Goal: Information Seeking & Learning: Learn about a topic

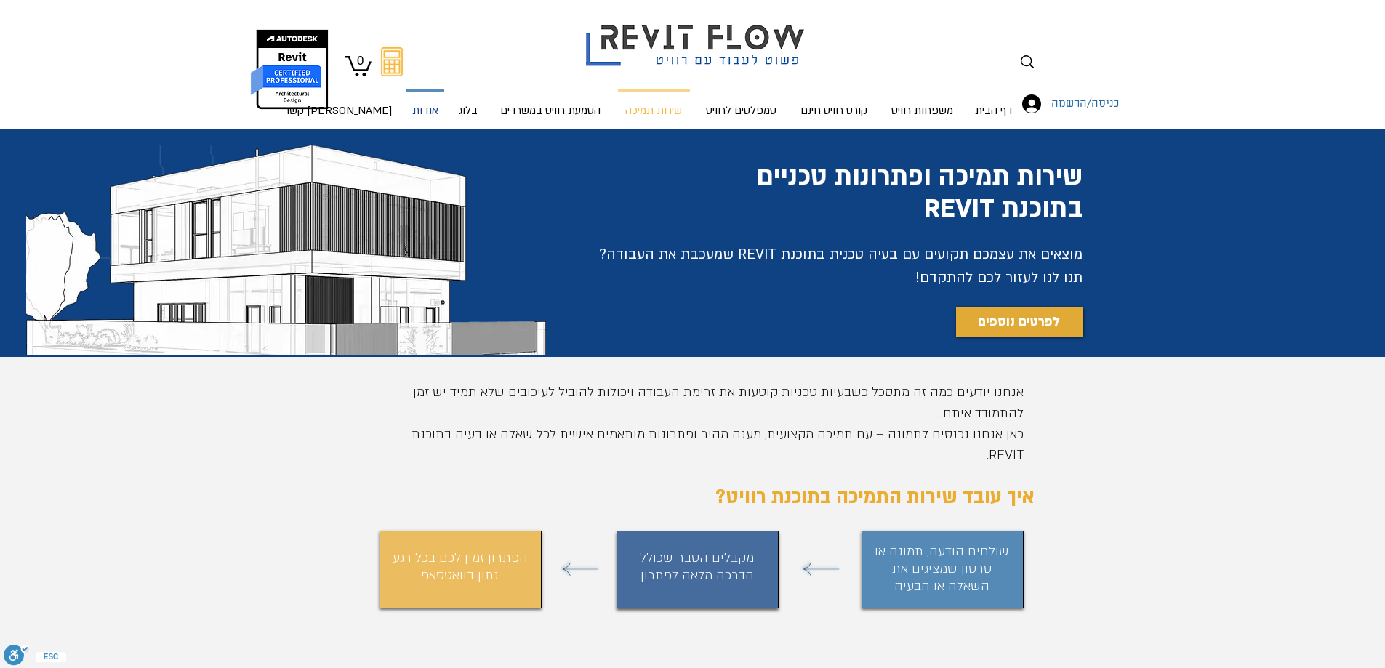
click at [438, 113] on p "אודות" at bounding box center [426, 111] width 38 height 39
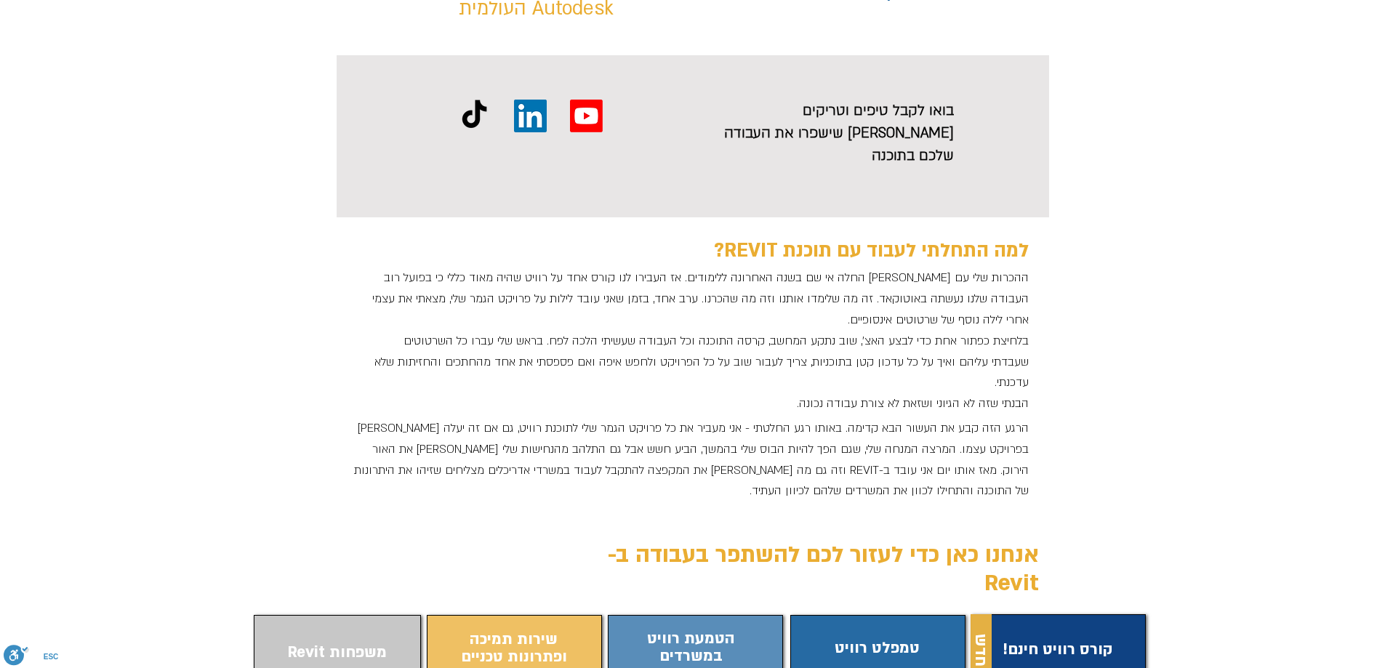
scroll to position [1018, 0]
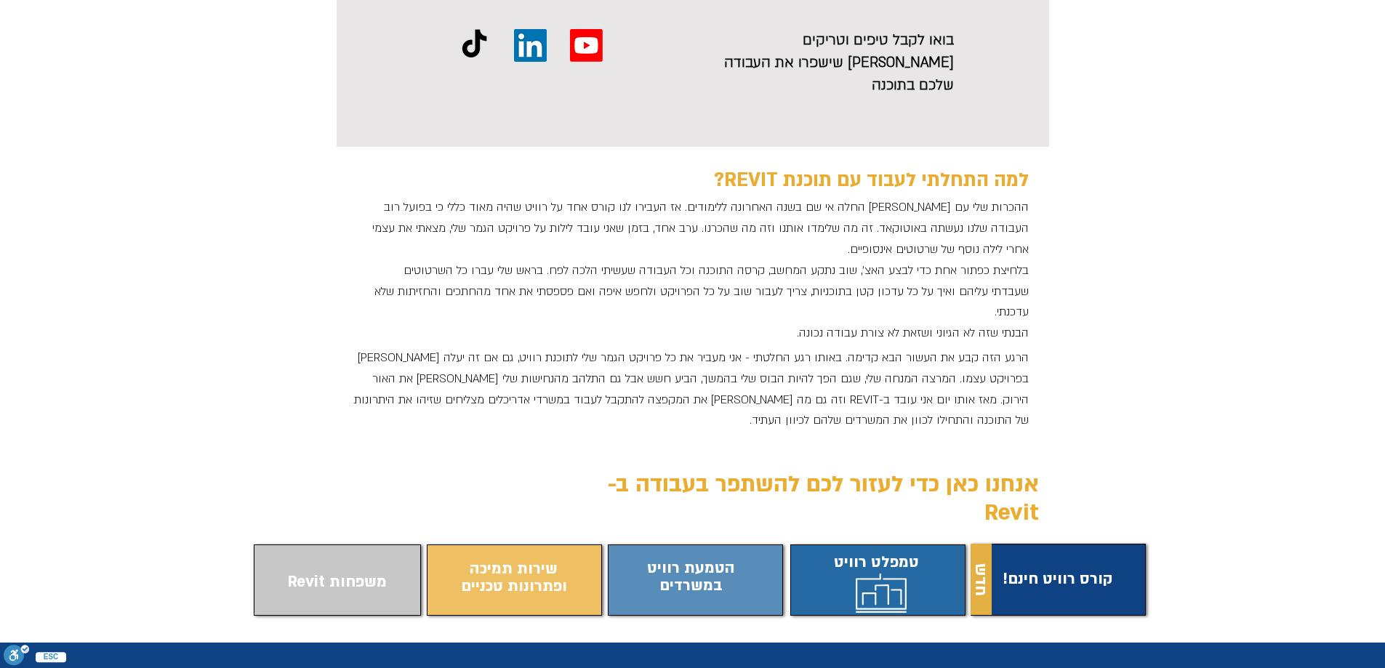
click at [871, 549] on span "התוכן משתנה כשעוברים עם העכבר" at bounding box center [877, 577] width 167 height 57
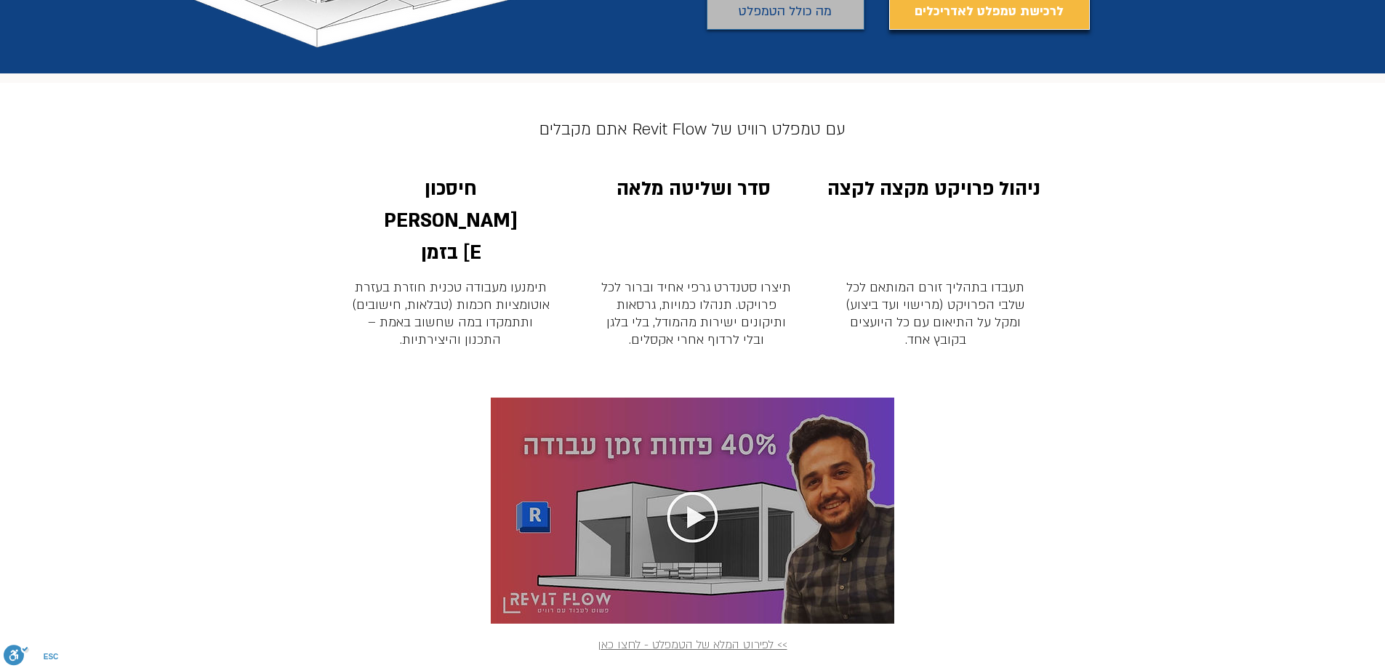
scroll to position [436, 0]
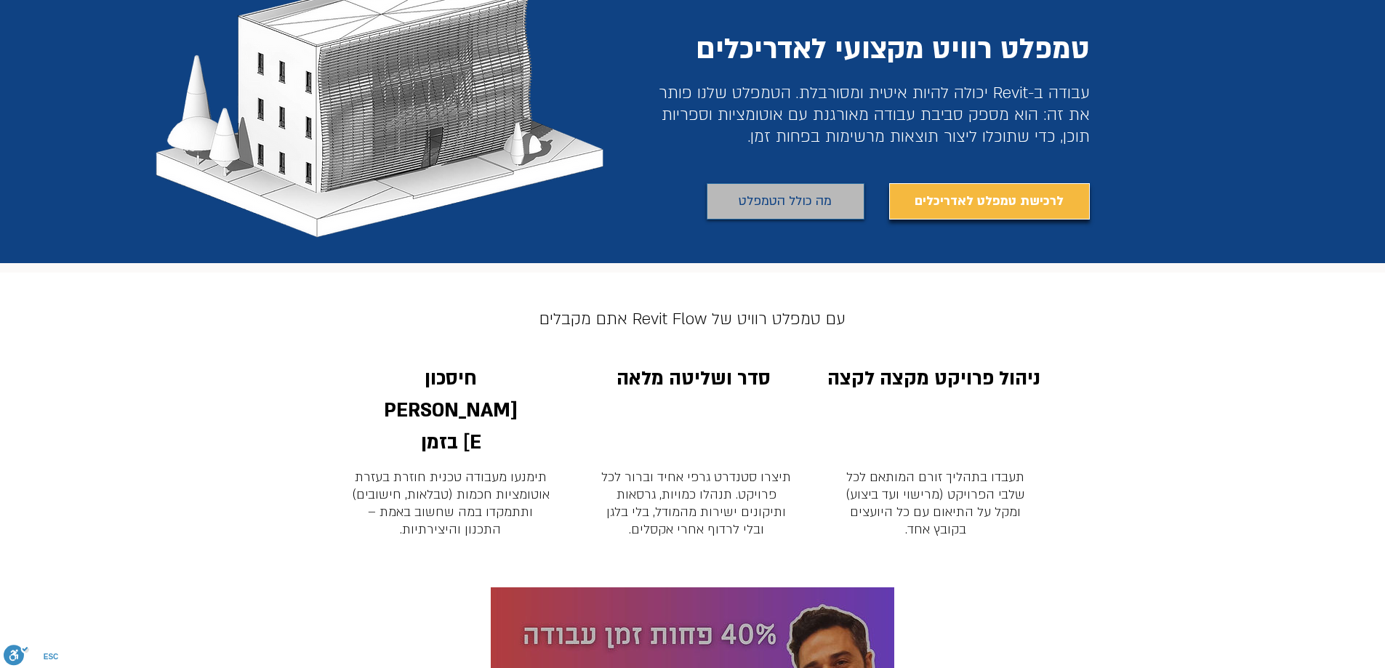
click at [775, 200] on span "מה כולל הטמפלט" at bounding box center [785, 201] width 93 height 23
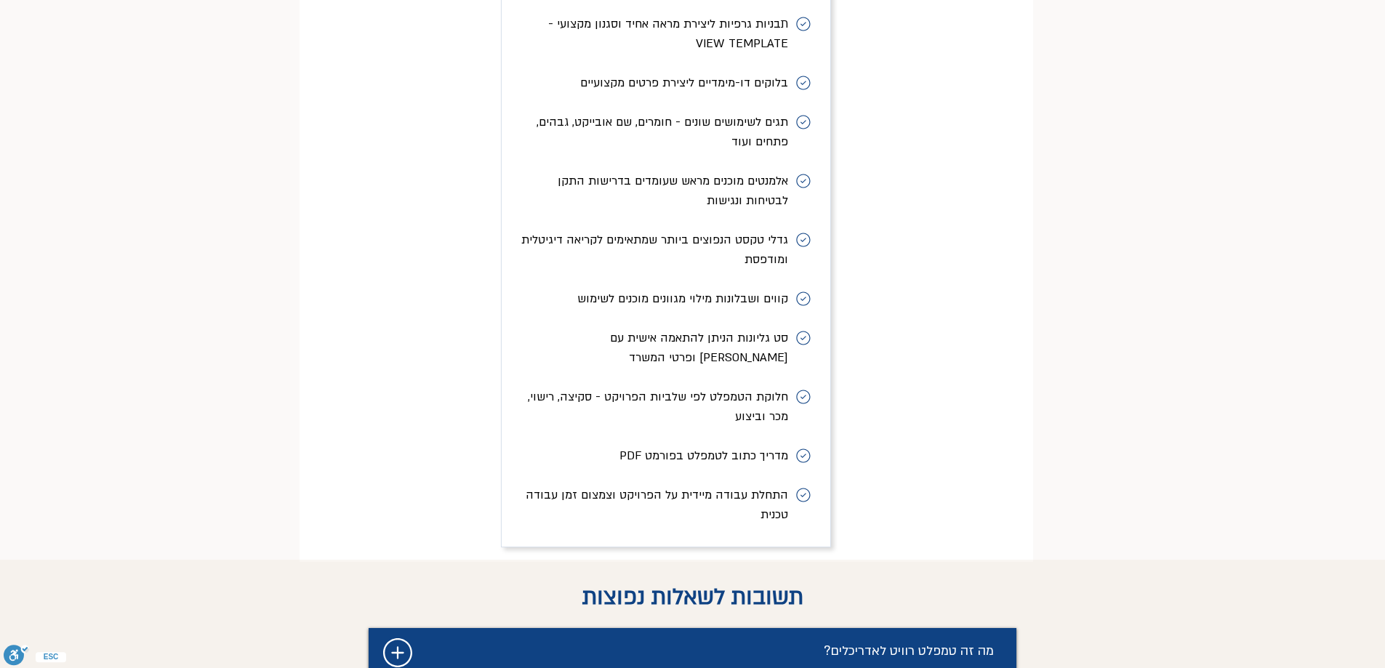
scroll to position [6556, 0]
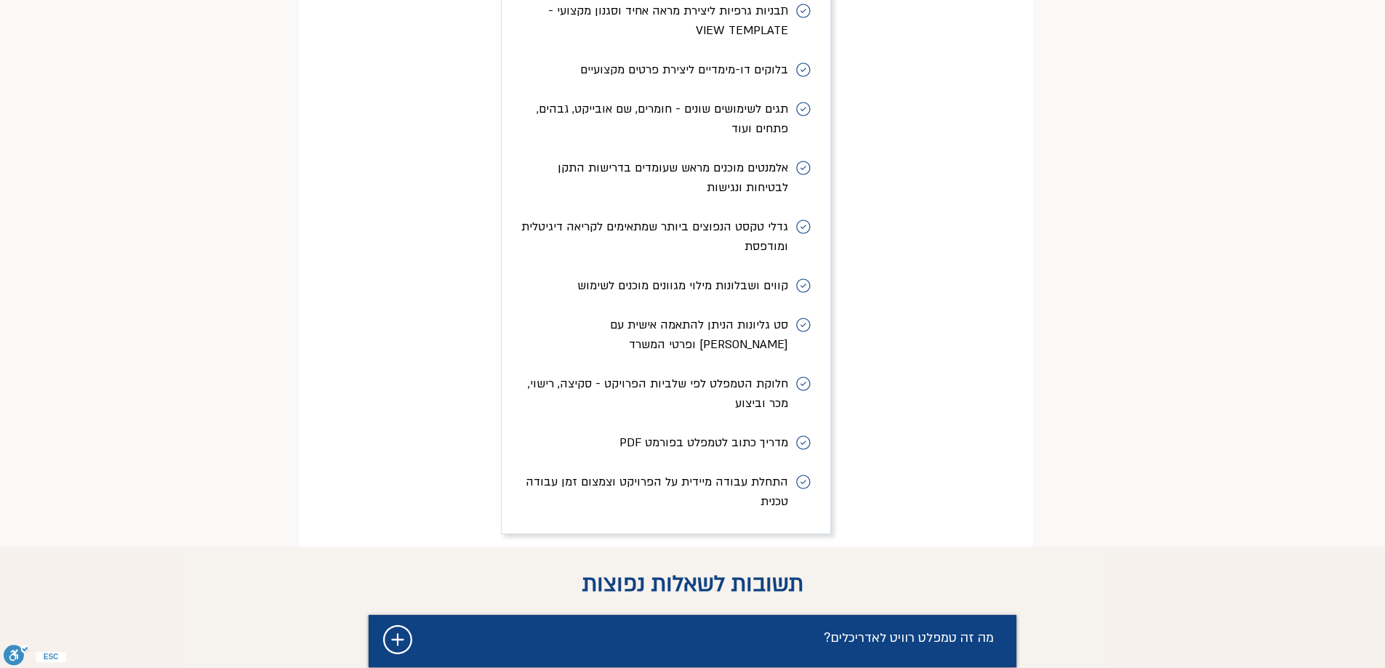
click at [406, 625] on icon "#comp-magmvdr72 svg [data-color="1"] {fill: #FFFFFF;}" at bounding box center [397, 639] width 29 height 29
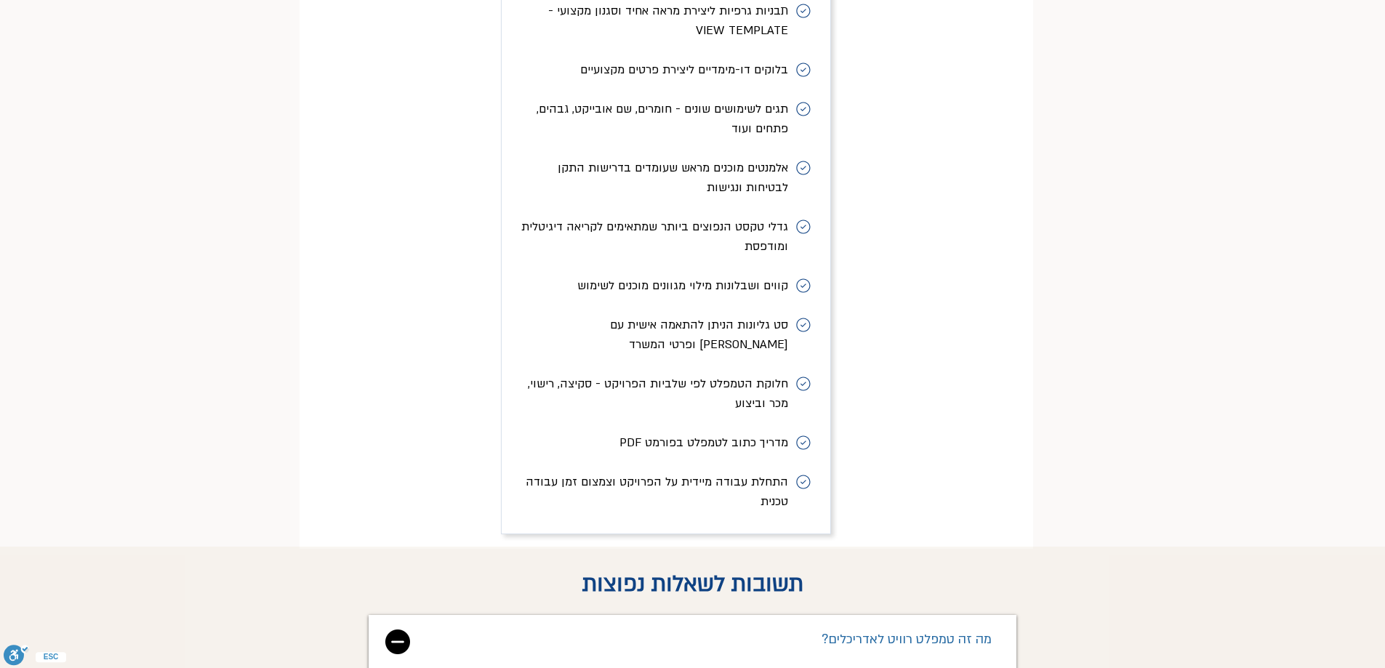
click at [406, 630] on img "מצגת" at bounding box center [397, 642] width 25 height 25
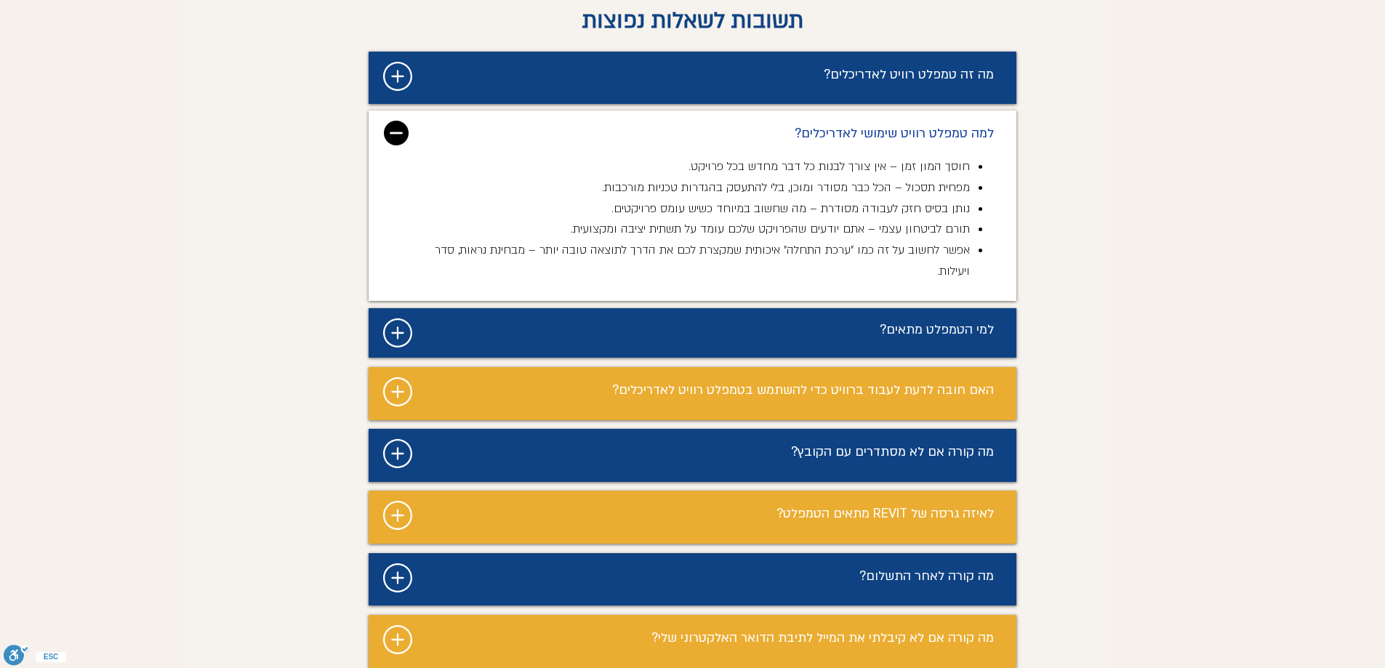
scroll to position [7138, 0]
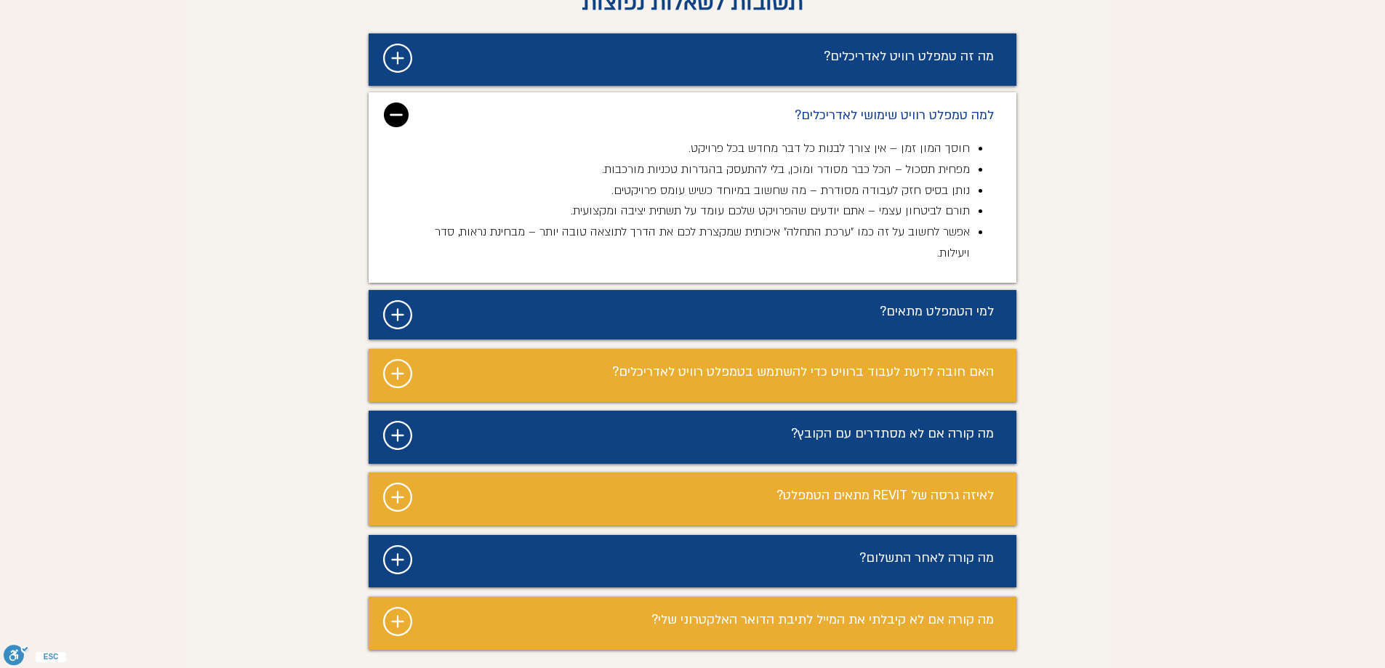
click at [400, 545] on icon "#comp-magmvdv5 svg [data-color="1"] {fill: #FFFFFF;}" at bounding box center [397, 559] width 29 height 29
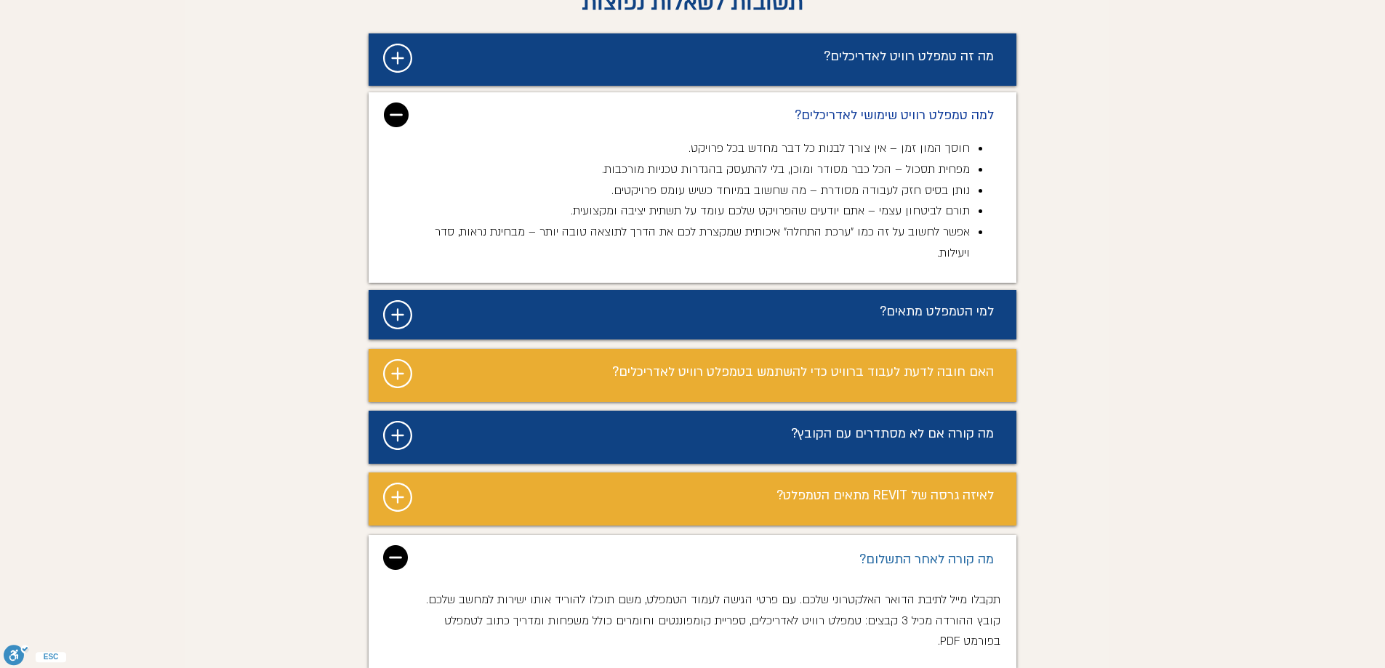
click at [400, 545] on img "מצגת" at bounding box center [395, 557] width 25 height 25
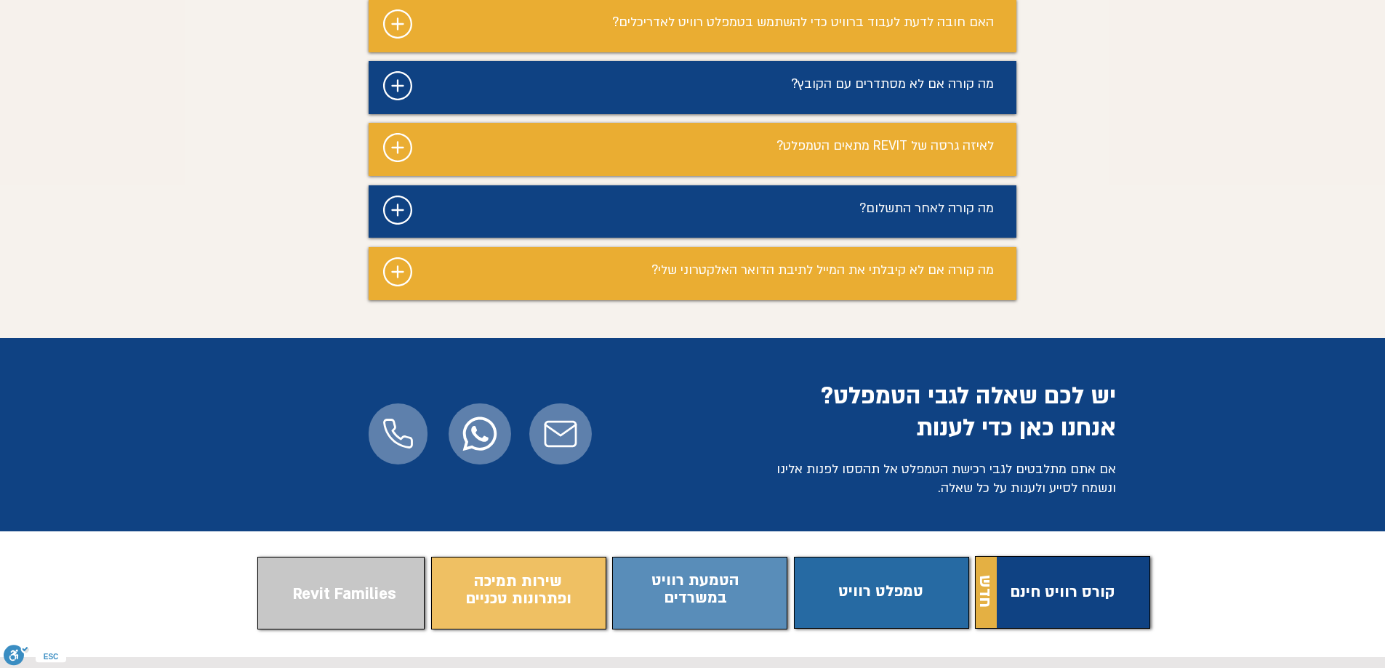
scroll to position [7502, 0]
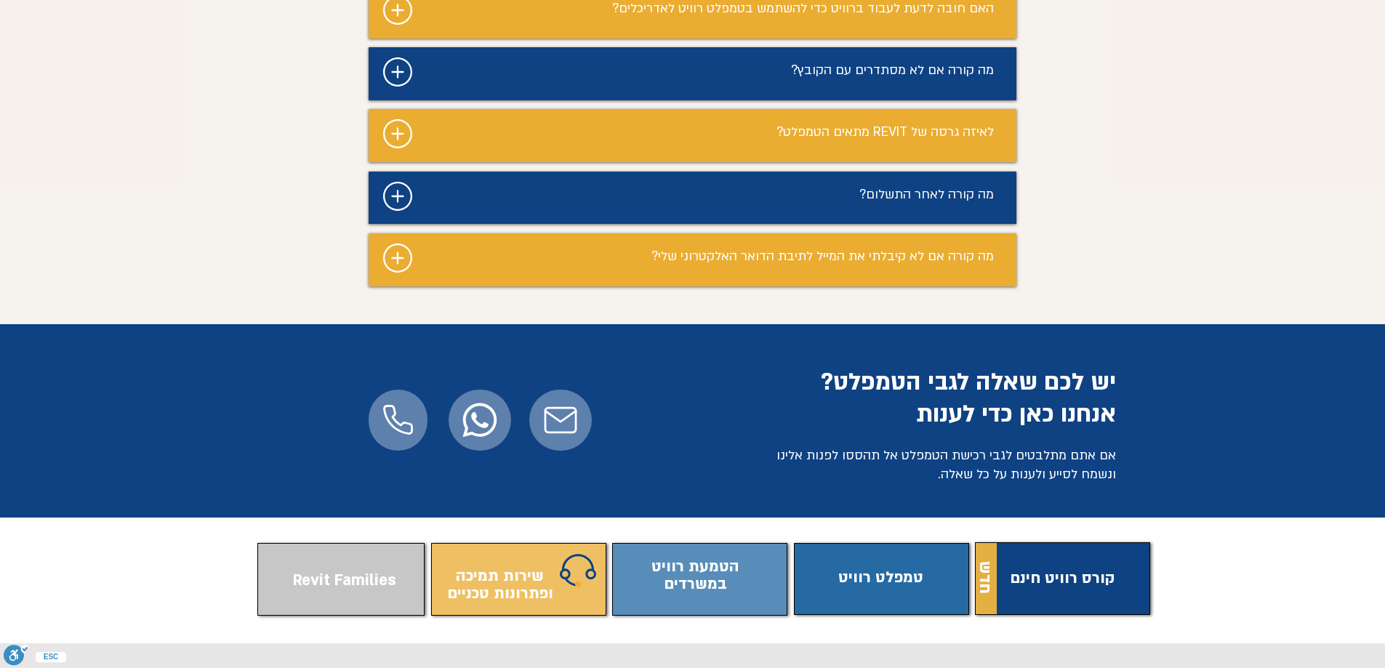
click at [733, 555] on span "התוכן משתנה כשעוברים עם העכבר" at bounding box center [697, 583] width 167 height 57
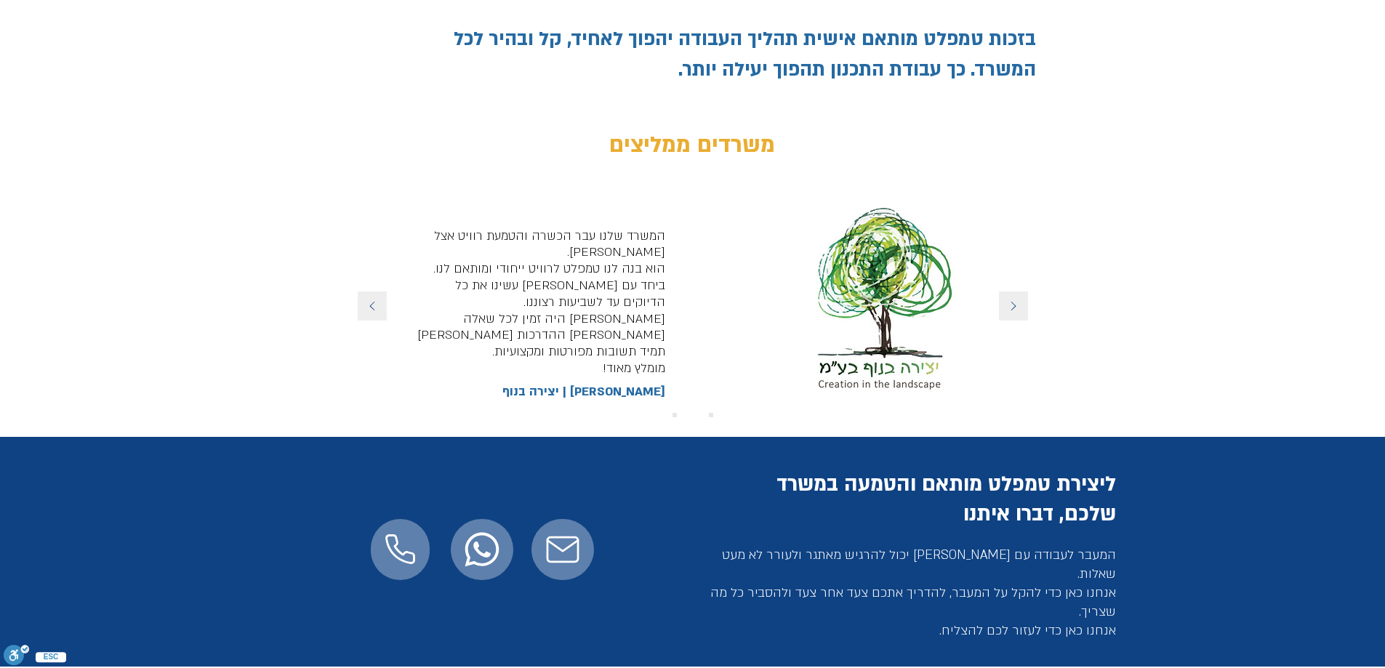
scroll to position [873, 0]
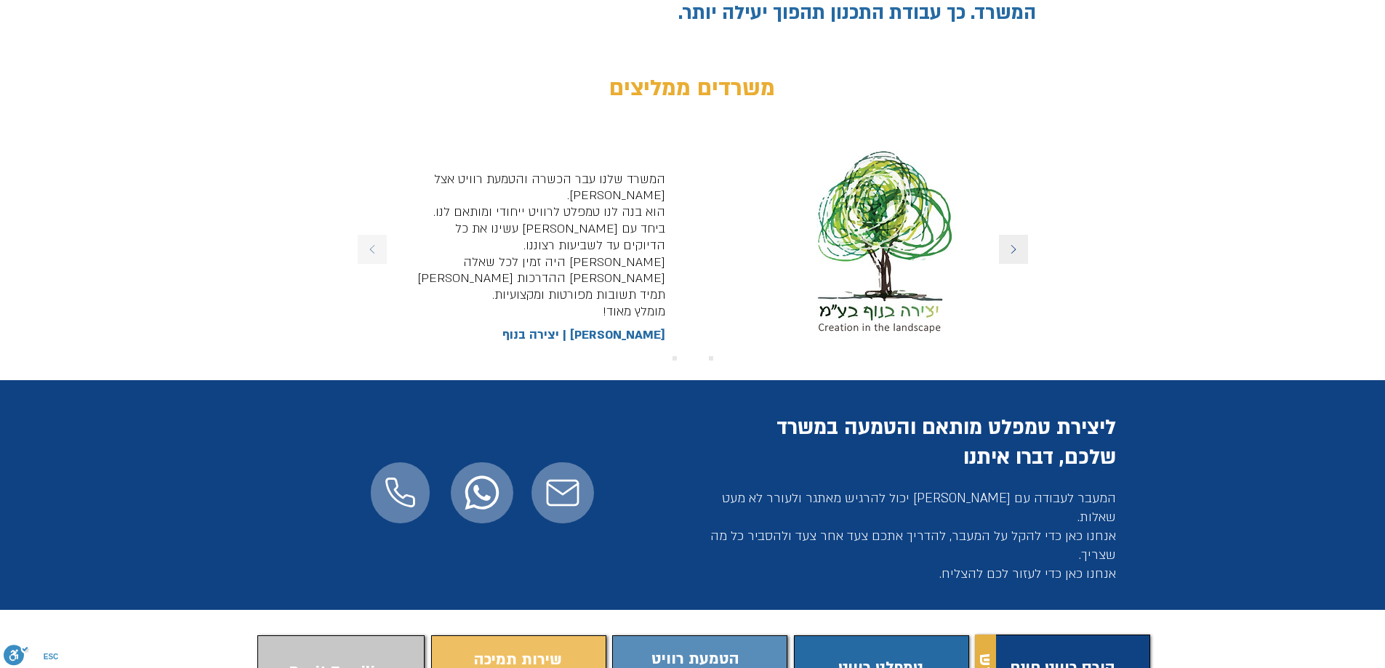
click at [372, 249] on icon "הקודם" at bounding box center [372, 249] width 29 height 29
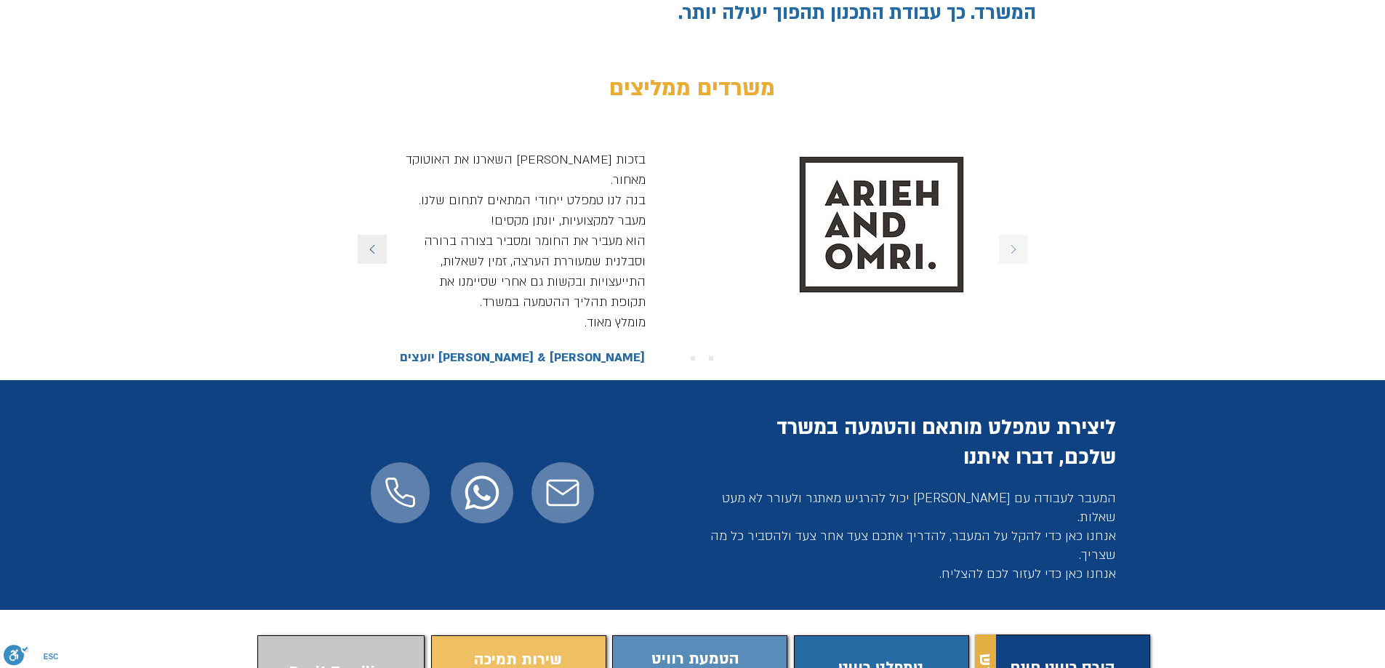
click at [1021, 249] on icon "הבא" at bounding box center [1013, 249] width 29 height 29
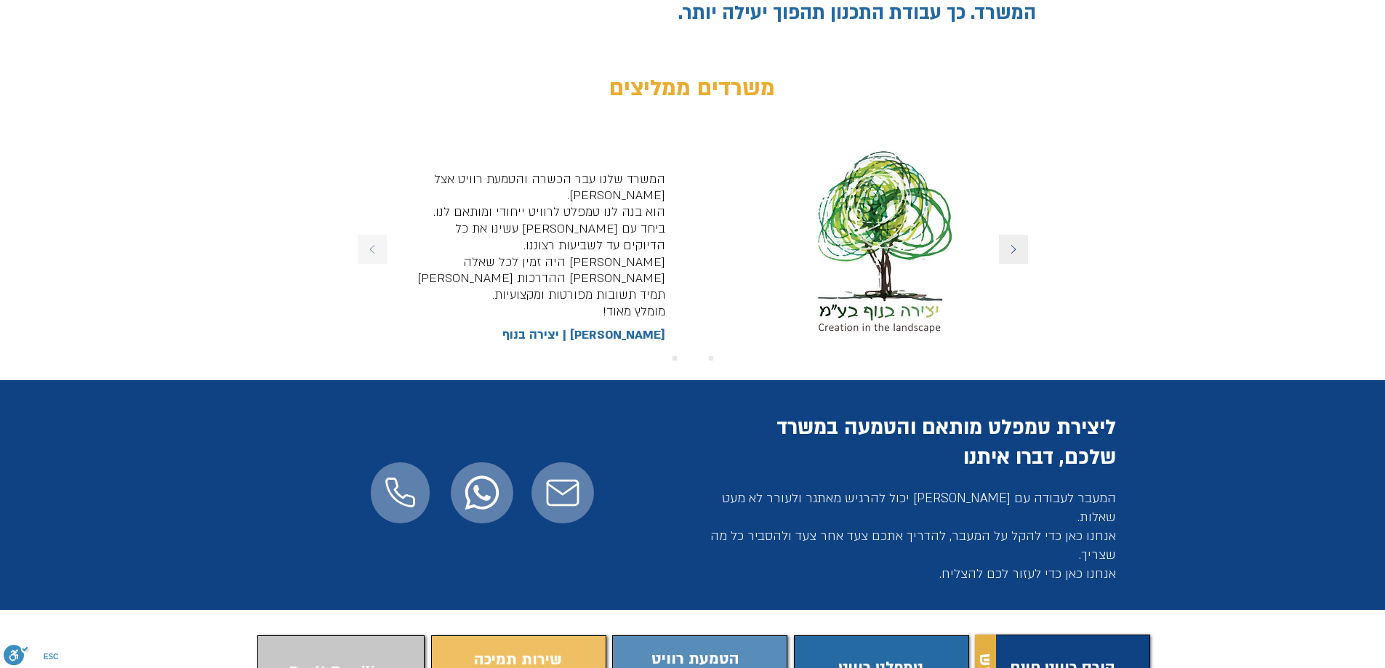
click at [368, 250] on icon "הקודם" at bounding box center [372, 249] width 29 height 29
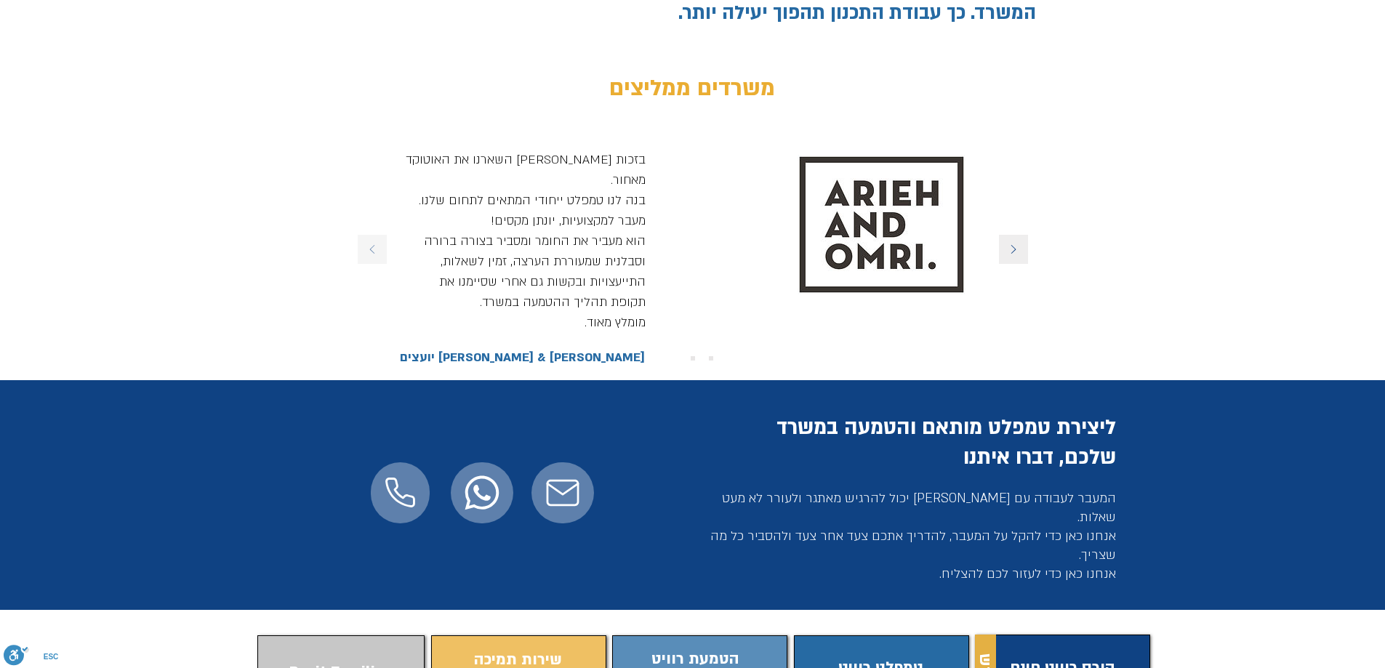
click at [369, 250] on icon "הקודם" at bounding box center [372, 249] width 29 height 29
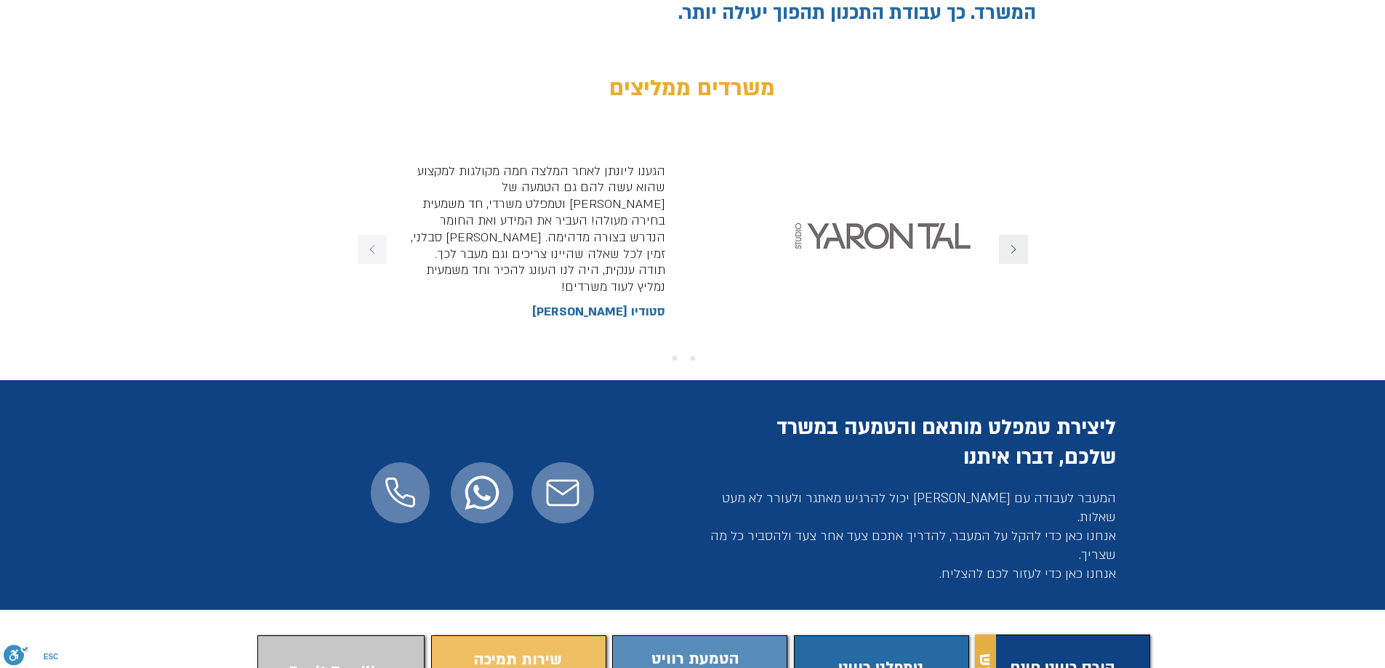
click at [371, 250] on icon "הקודם" at bounding box center [371, 249] width 5 height 9
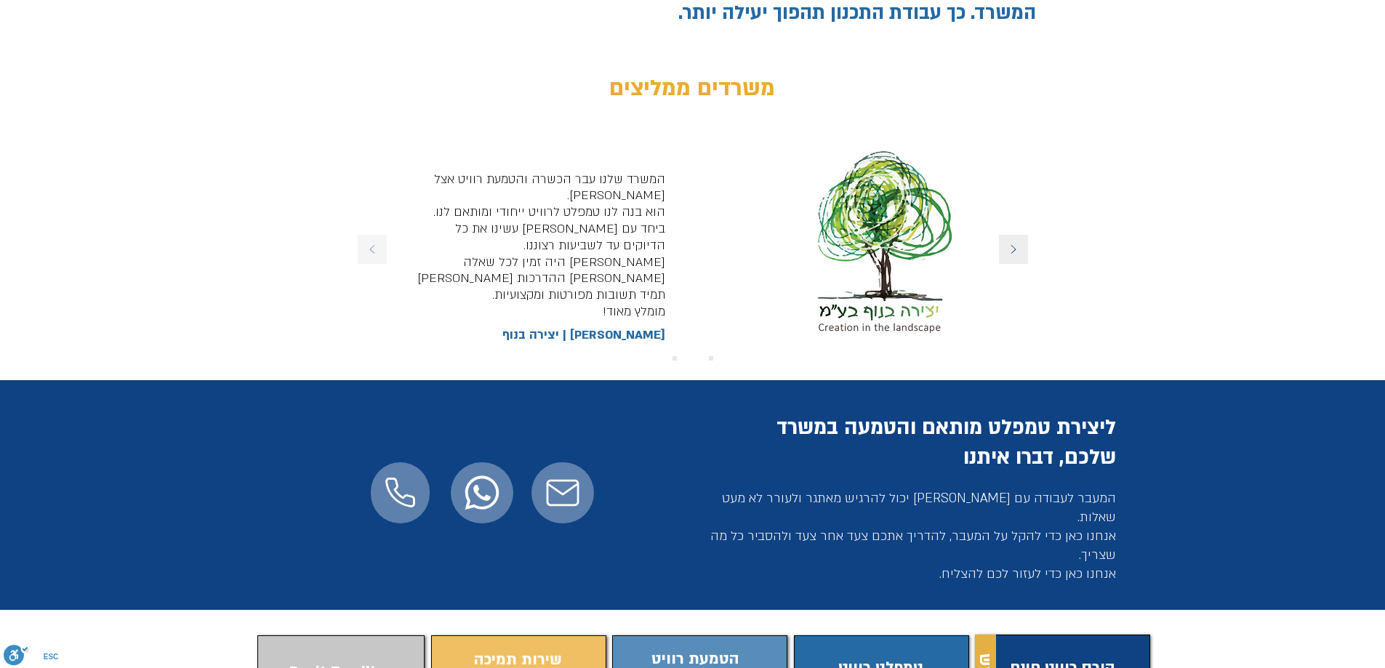
click at [371, 250] on icon "הקודם" at bounding box center [371, 249] width 5 height 9
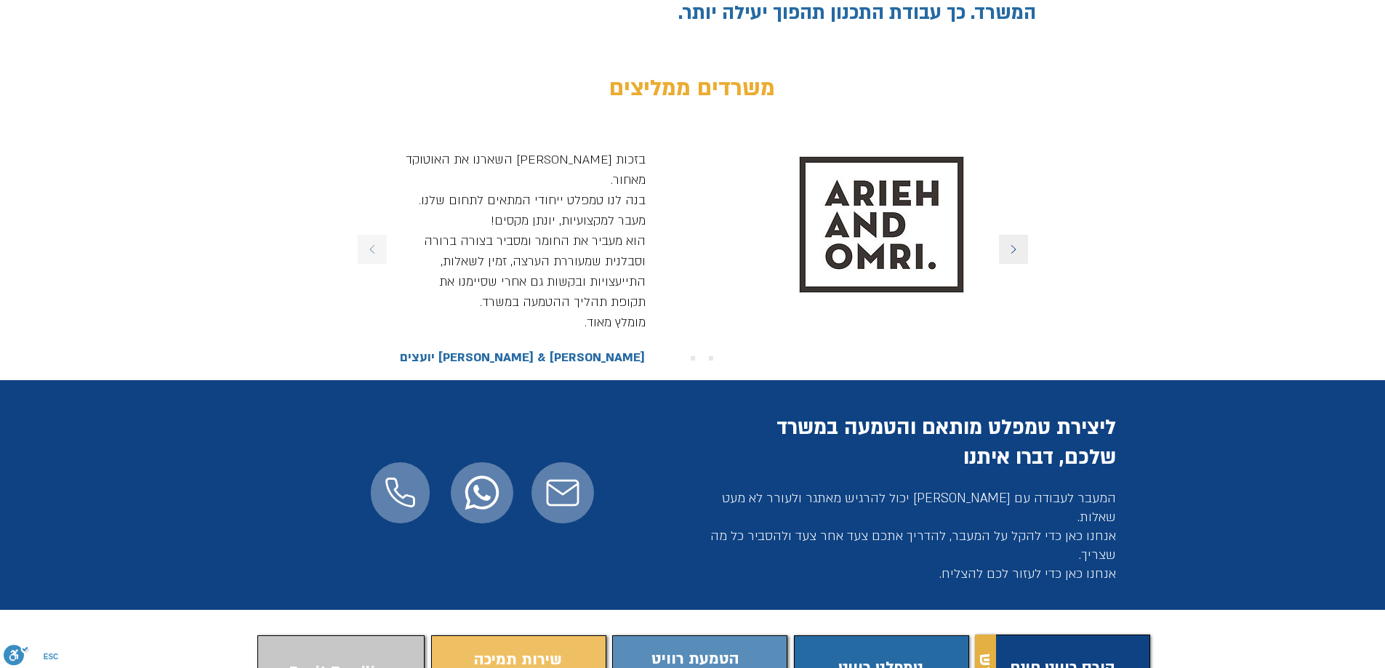
click at [371, 250] on icon "הקודם" at bounding box center [371, 249] width 5 height 9
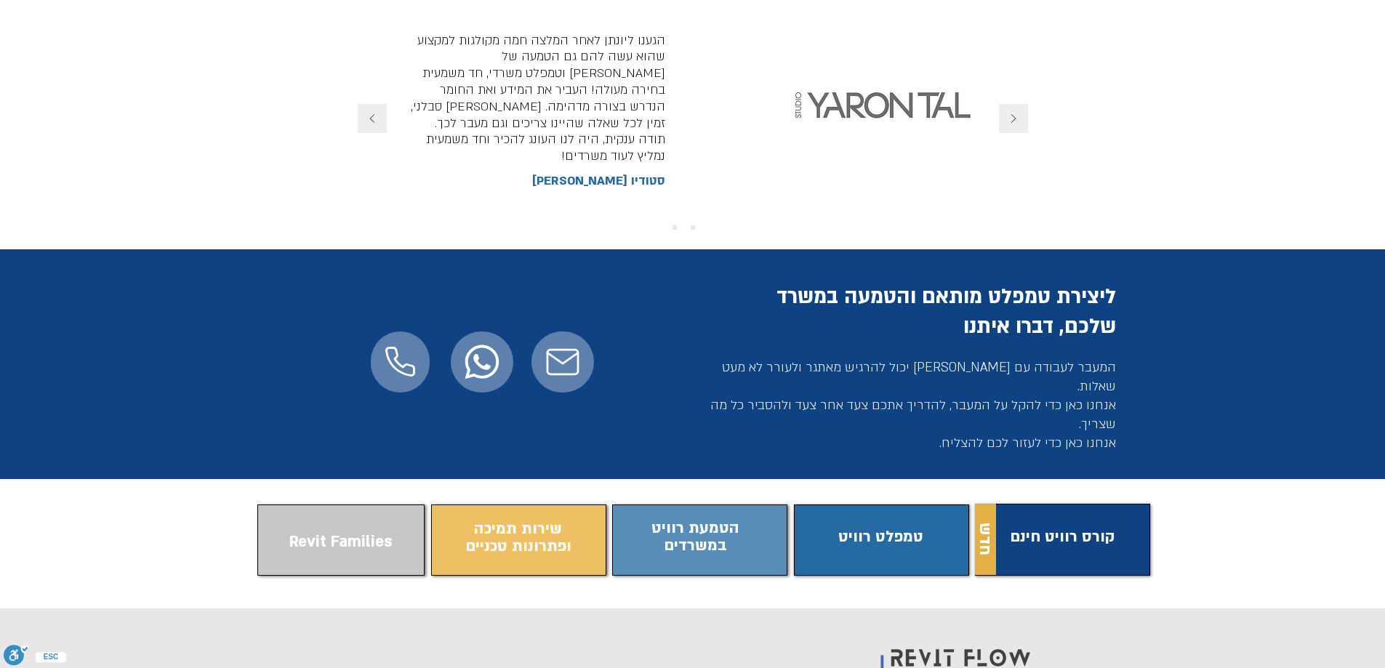
scroll to position [1164, 0]
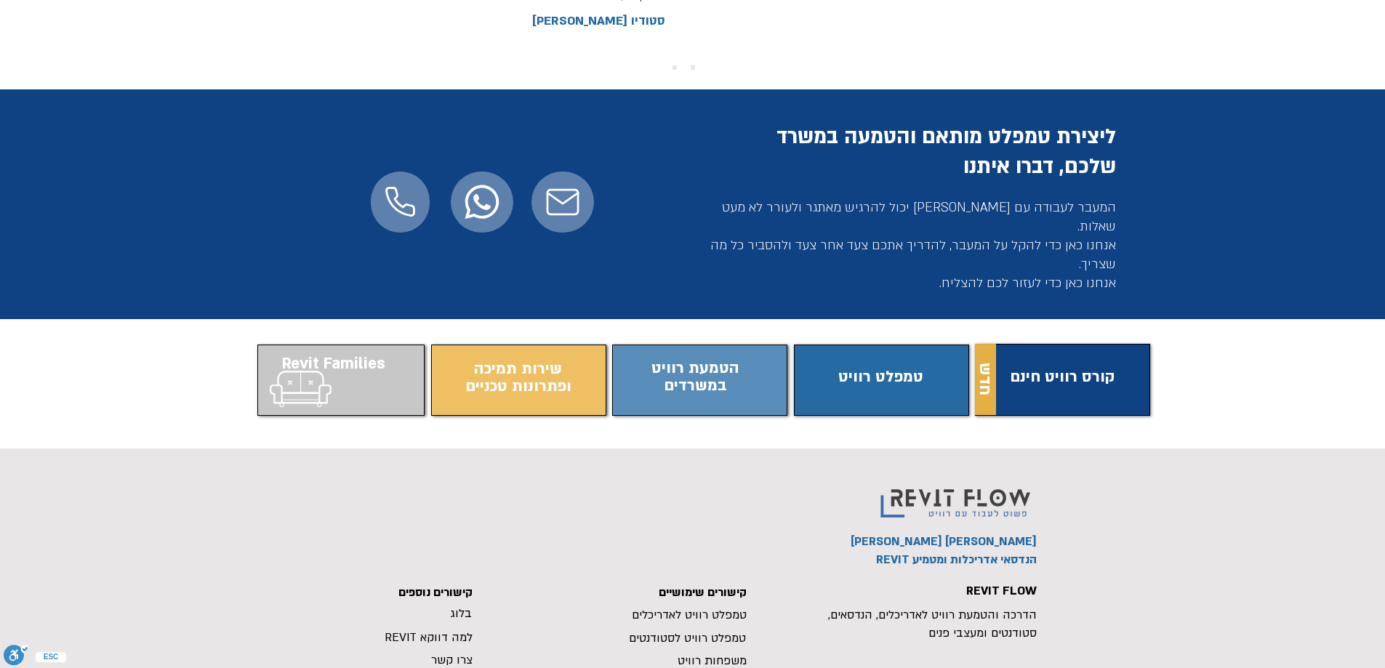
click at [335, 393] on span "התוכן משתנה כשעוברים עם העכבר" at bounding box center [340, 380] width 167 height 57
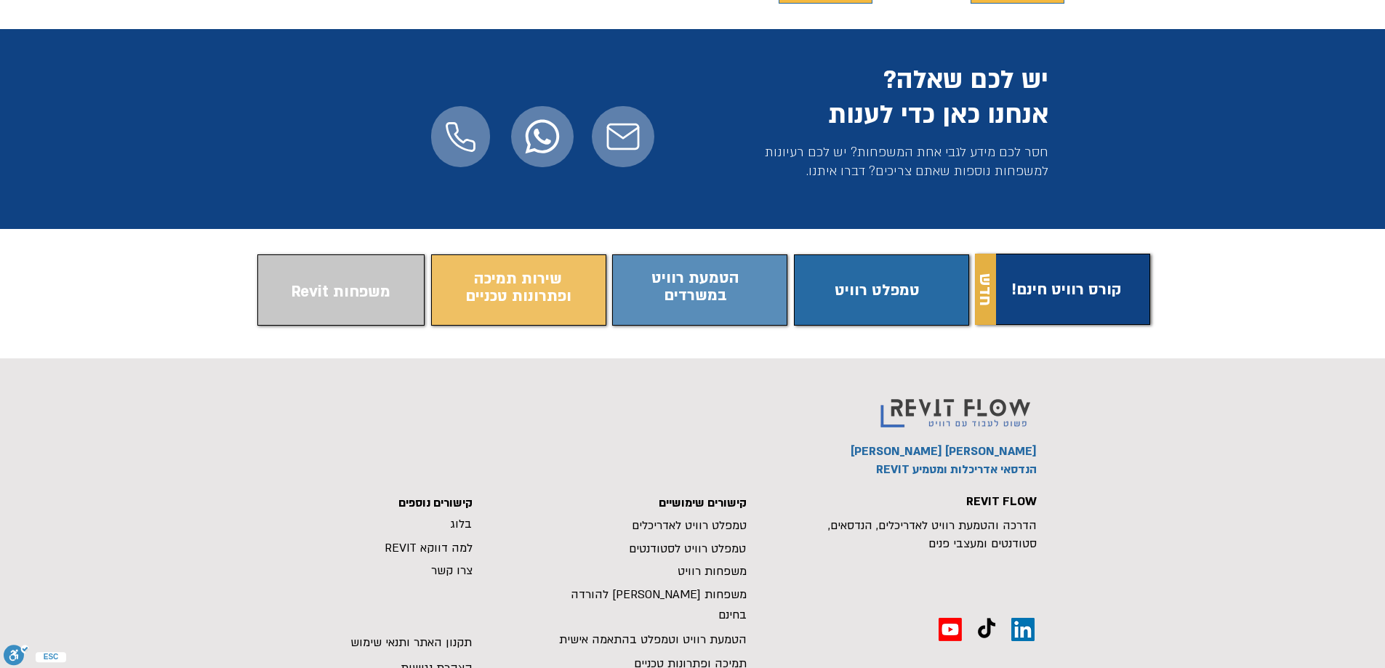
scroll to position [1309, 0]
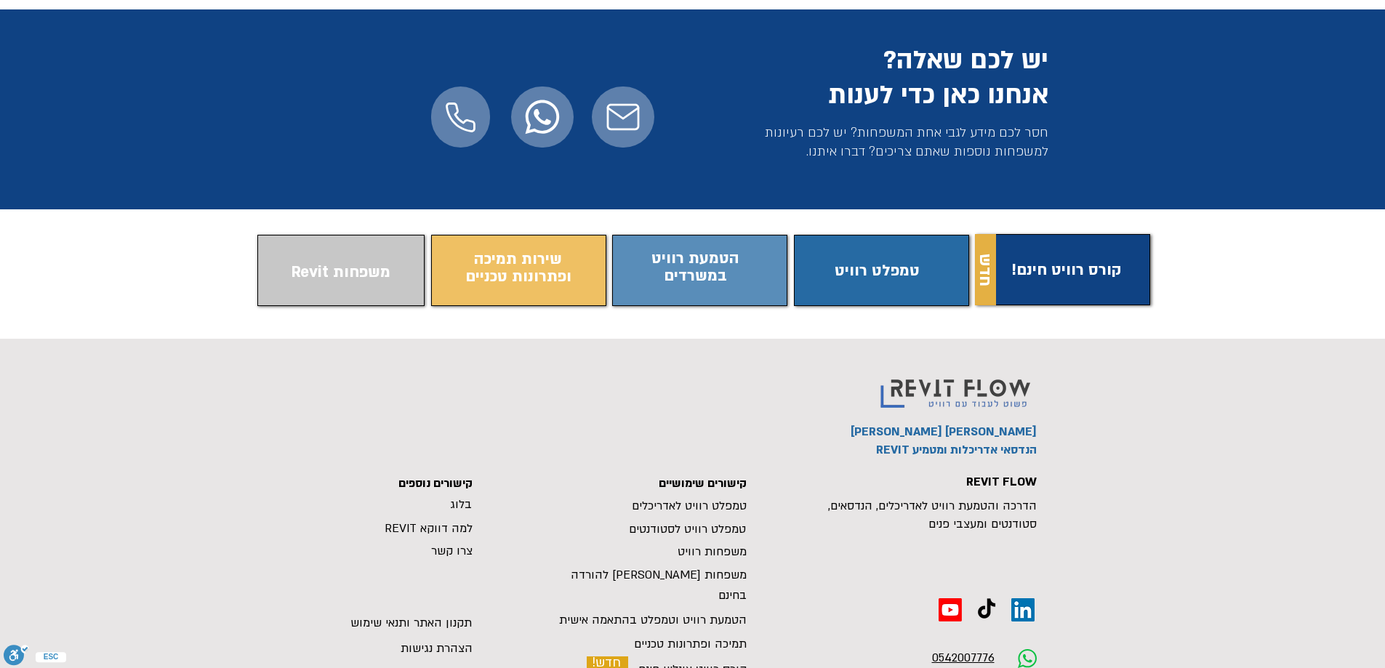
click at [575, 612] on span "הטמעת רוויט וטמפלט בהתאמה אישית" at bounding box center [653, 620] width 188 height 16
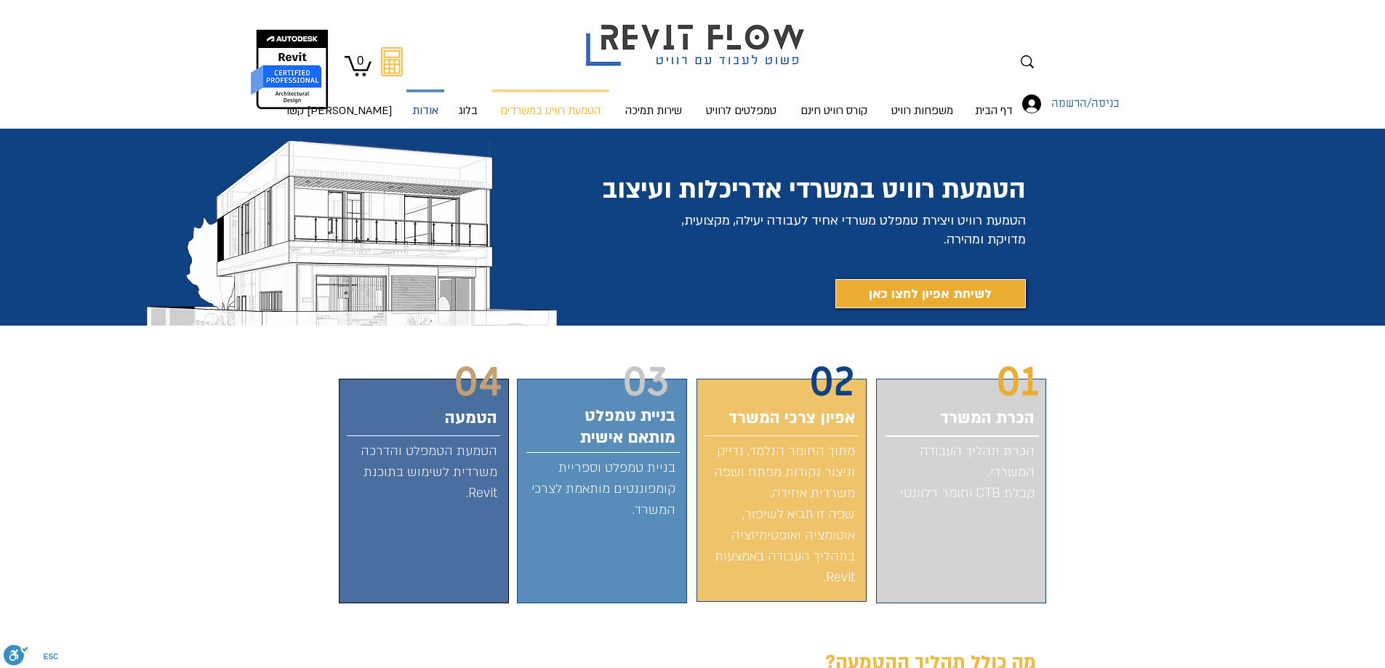
click at [414, 112] on p "אודות" at bounding box center [426, 111] width 38 height 39
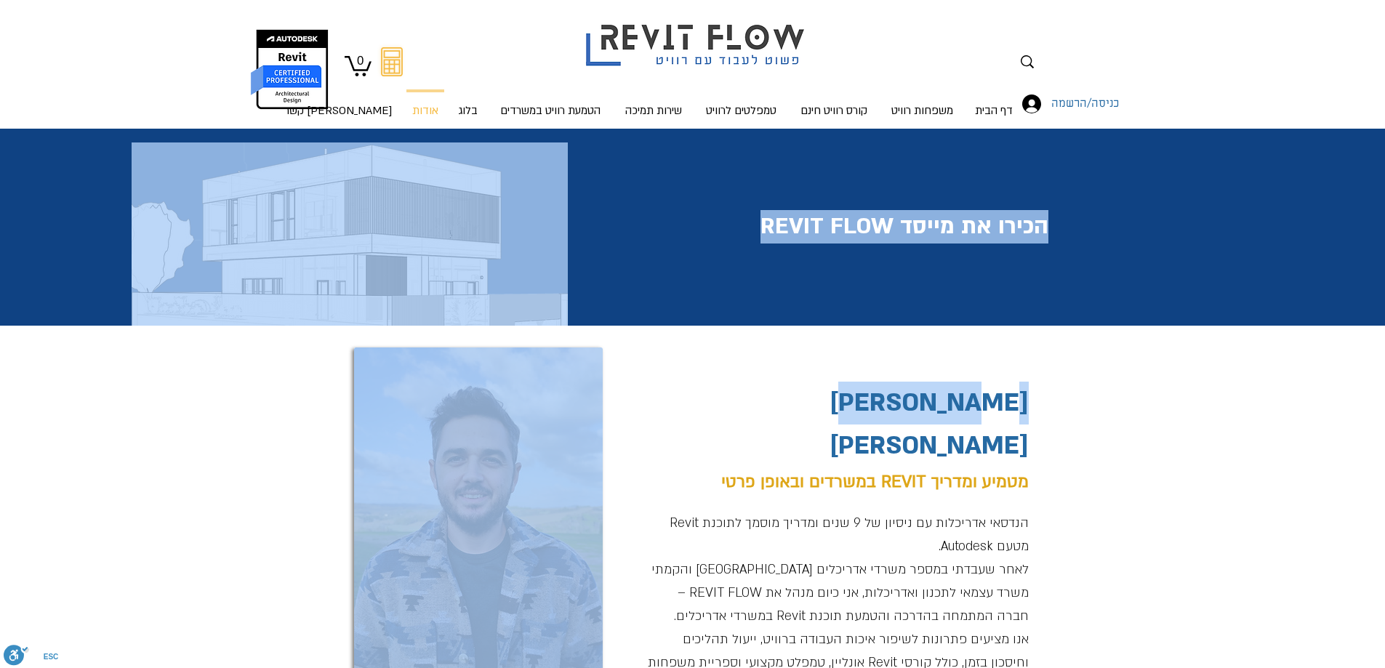
drag, startPoint x: 1030, startPoint y: 408, endPoint x: 906, endPoint y: 408, distance: 123.6
click at [906, 408] on p "[PERSON_NAME] [PERSON_NAME]" at bounding box center [916, 425] width 225 height 86
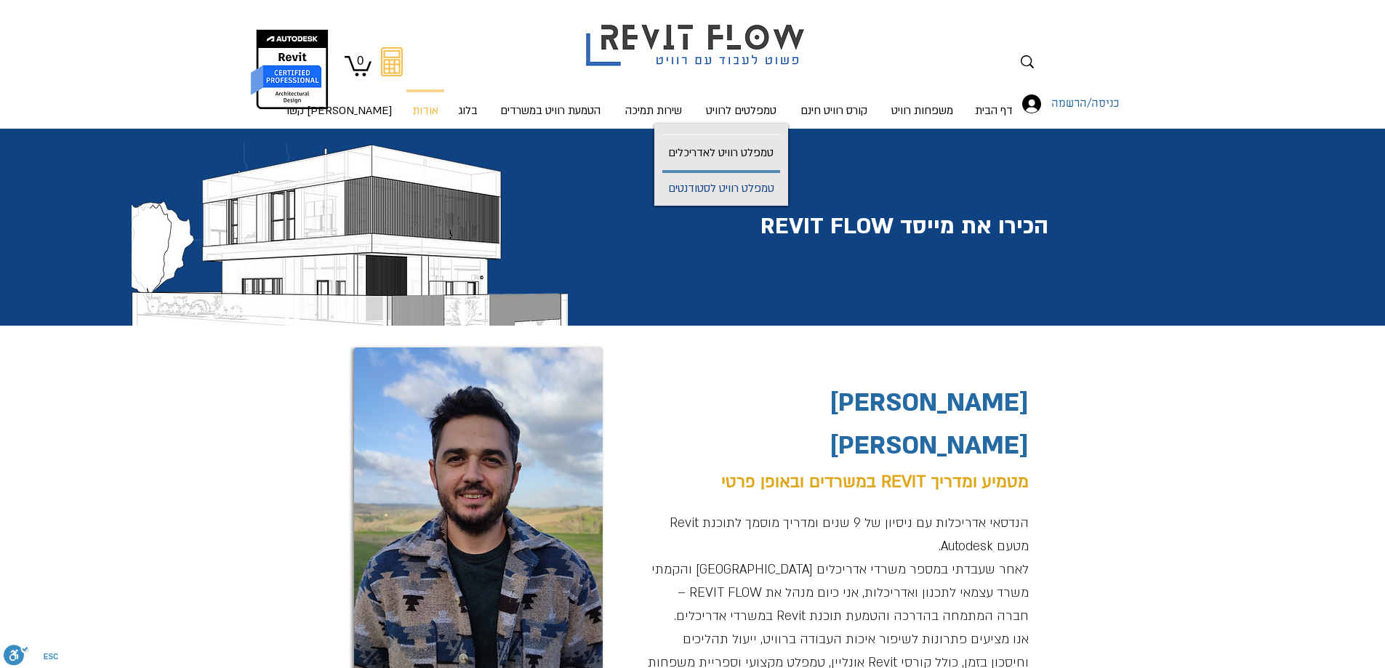
click at [732, 182] on p "טמפלט רוויט לסטודנטים" at bounding box center [722, 189] width 118 height 33
